Goal: Task Accomplishment & Management: Use online tool/utility

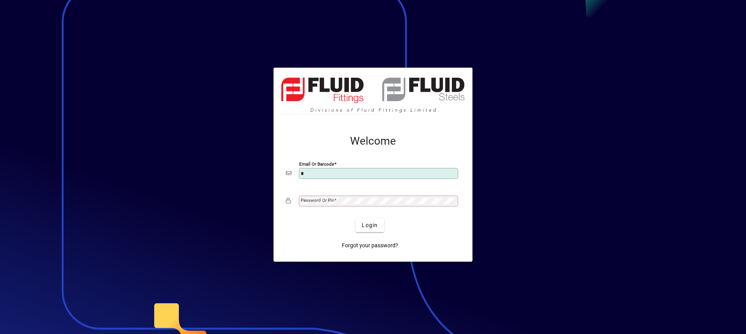
type input "**********"
click at [320, 205] on div "Password or Pin" at bounding box center [378, 200] width 159 height 11
click at [356, 218] on button "Login" at bounding box center [370, 225] width 28 height 14
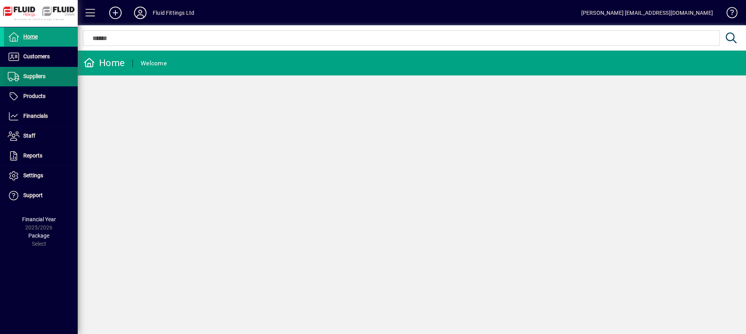
click at [38, 78] on span "Suppliers" at bounding box center [34, 76] width 22 height 6
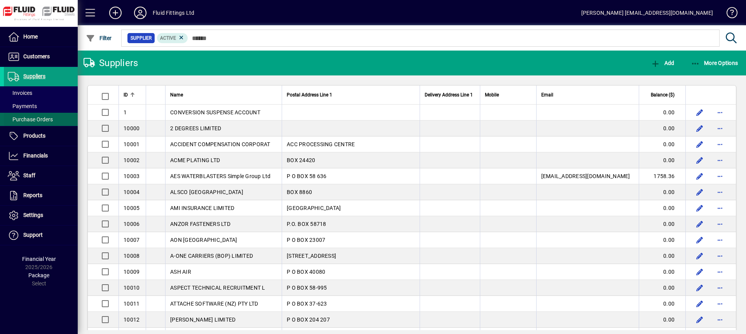
click at [27, 116] on span "Purchase Orders" at bounding box center [30, 119] width 45 height 6
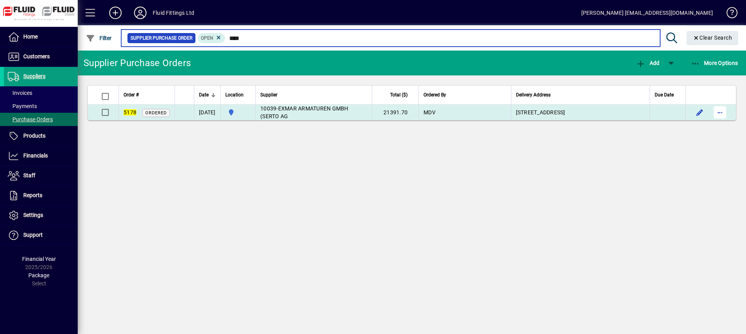
type input "****"
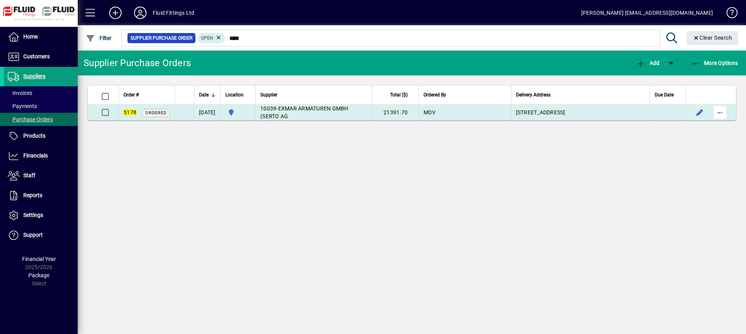
click at [719, 112] on span "button" at bounding box center [720, 112] width 19 height 19
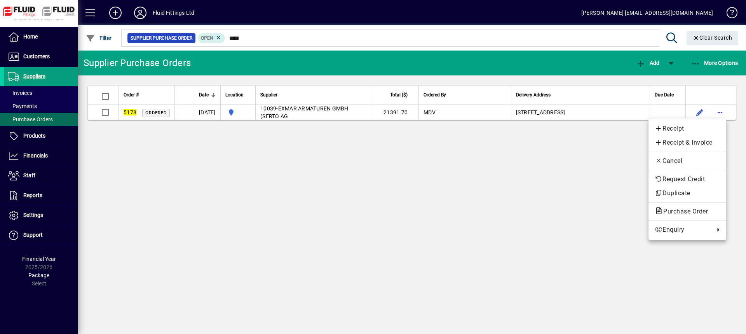
click at [689, 211] on span "Purchase Order" at bounding box center [683, 210] width 57 height 7
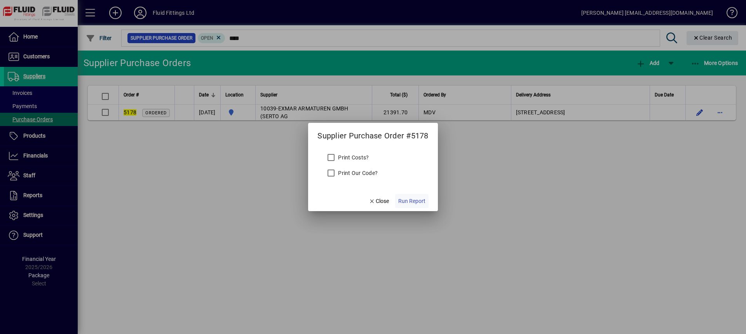
click at [414, 200] on span "Run Report" at bounding box center [411, 201] width 27 height 8
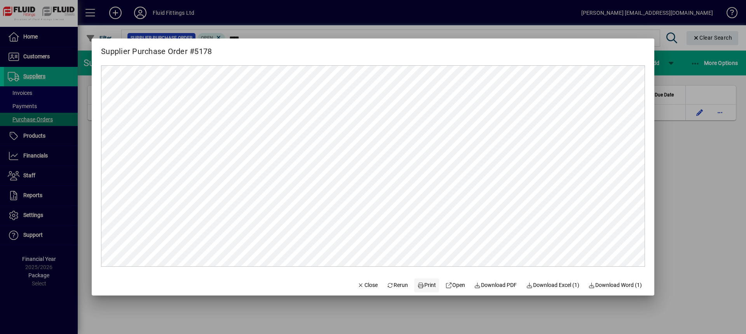
click at [427, 284] on span "Print" at bounding box center [426, 285] width 19 height 8
click at [368, 286] on span "Close" at bounding box center [367, 285] width 20 height 8
